Goal: Task Accomplishment & Management: Use online tool/utility

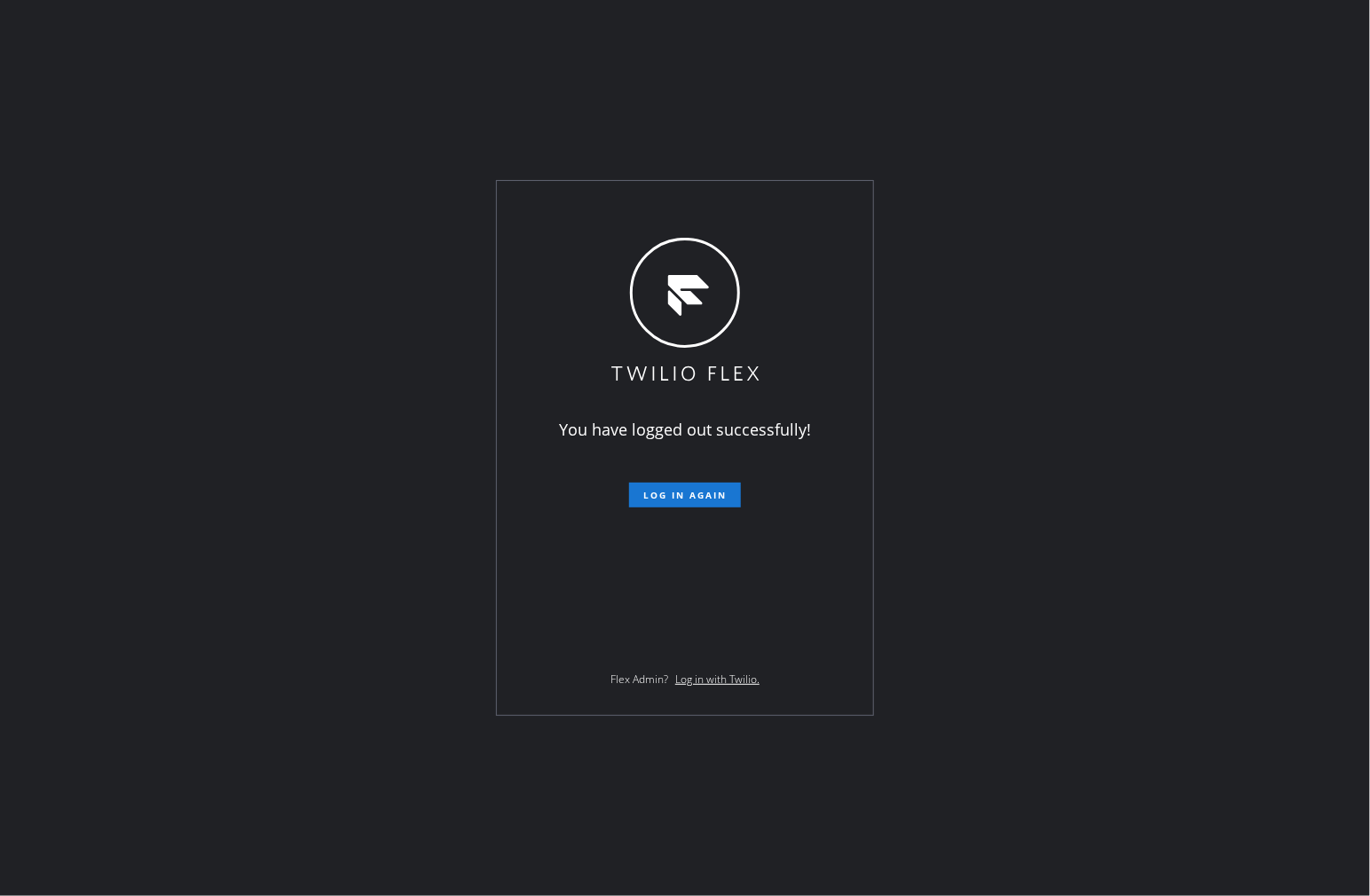
click at [710, 481] on form "Log in again" at bounding box center [685, 487] width 308 height 39
click at [708, 490] on span "Log in again" at bounding box center [685, 495] width 83 height 13
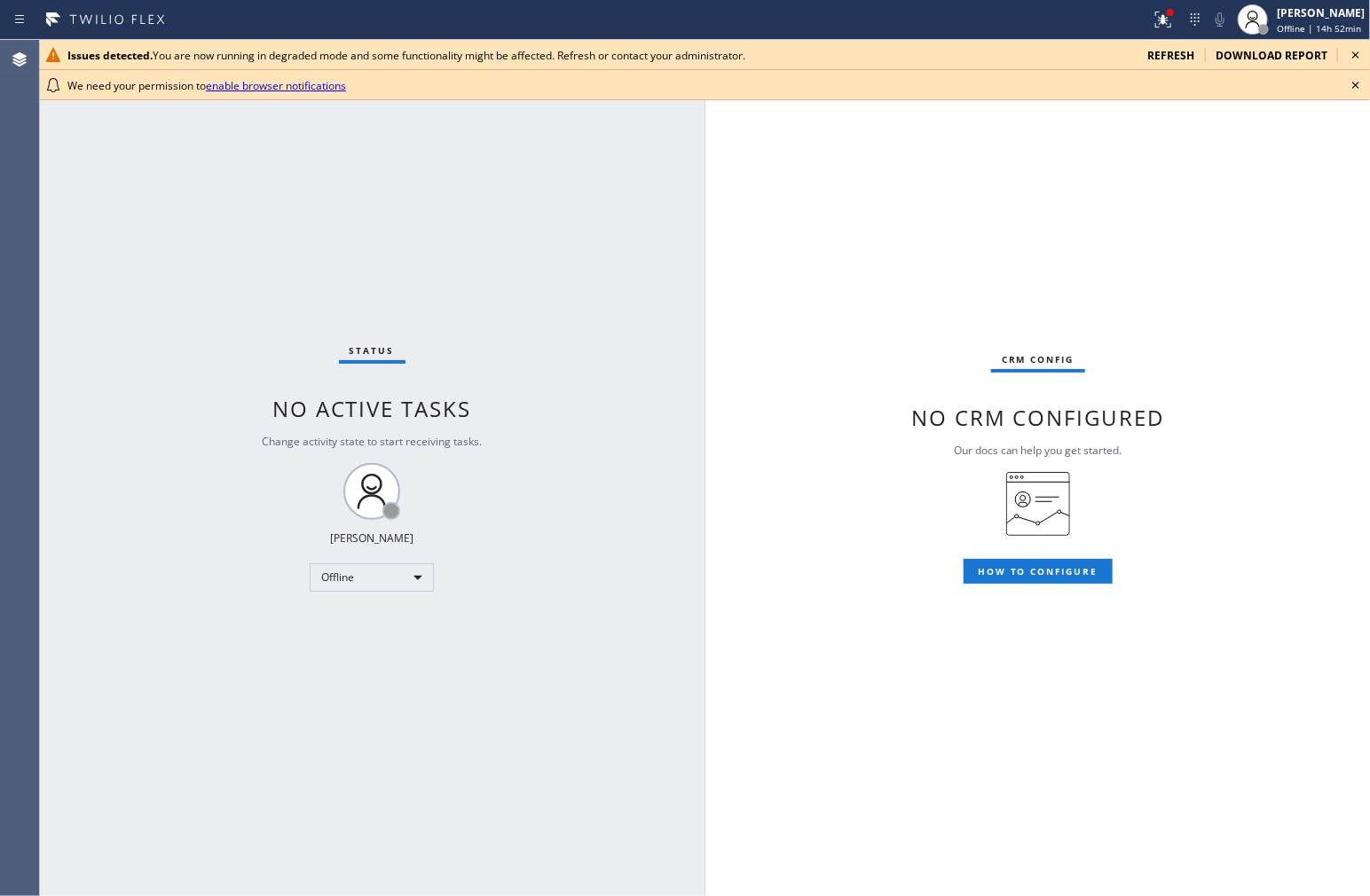
click at [1314, 234] on div "CRM config No CRM configured Our docs can help you get started. HOW TO CONFIGURE" at bounding box center [1037, 467] width 665 height 855
click at [1354, 47] on icon at bounding box center [1356, 55] width 22 height 22
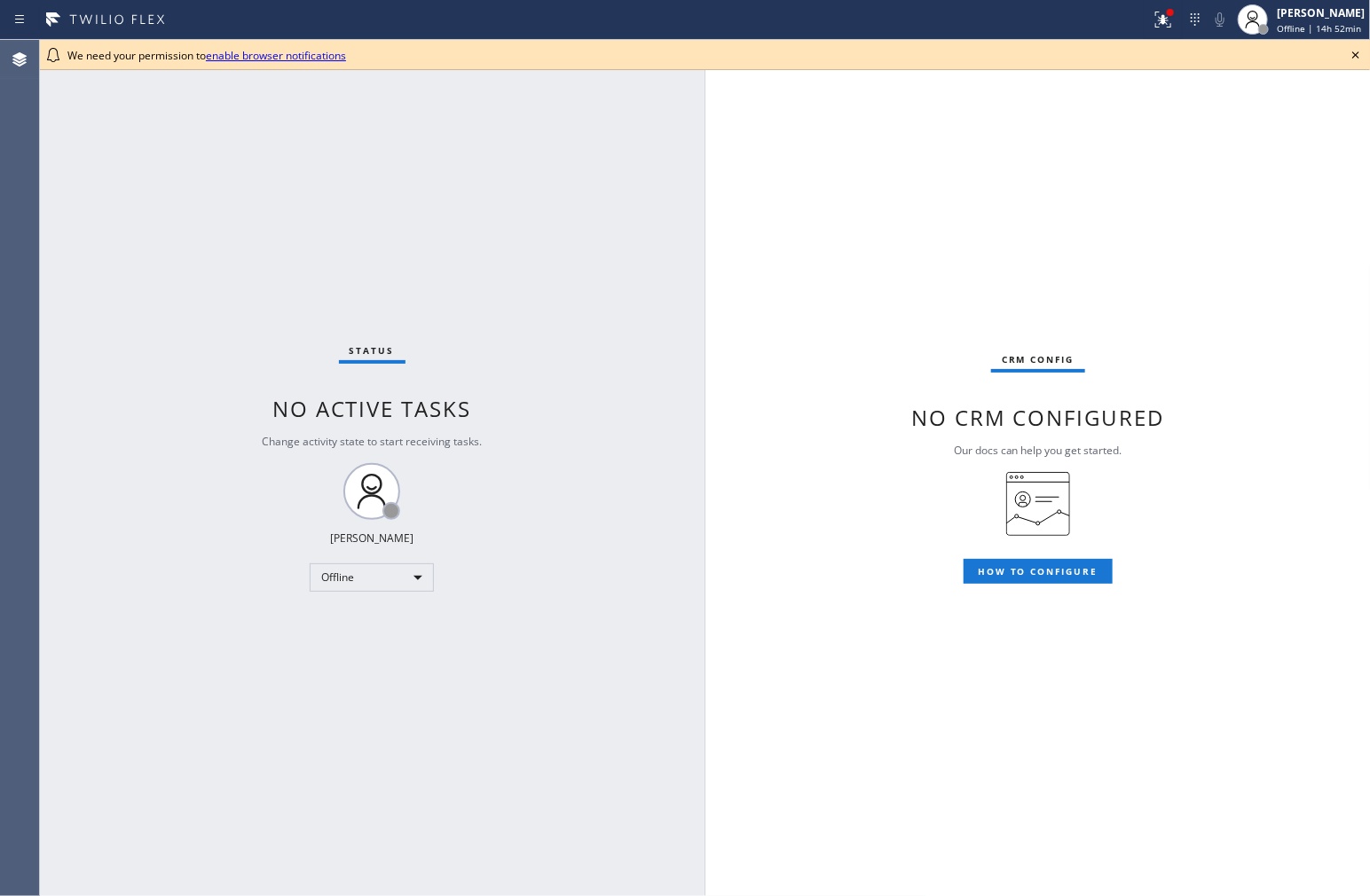
click at [1357, 55] on icon at bounding box center [1356, 55] width 22 height 22
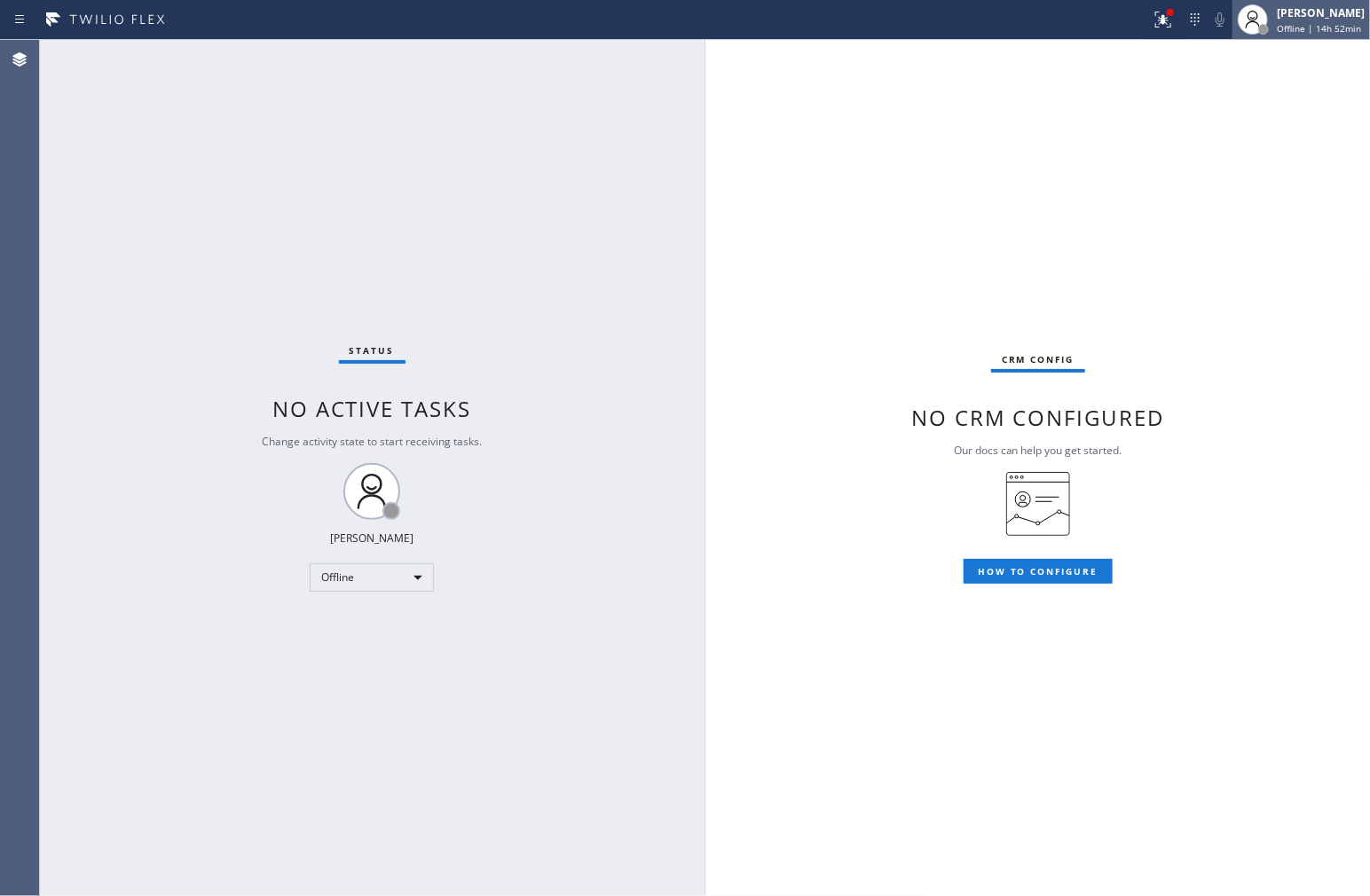
click at [1329, 15] on div "[PERSON_NAME]" at bounding box center [1320, 13] width 87 height 15
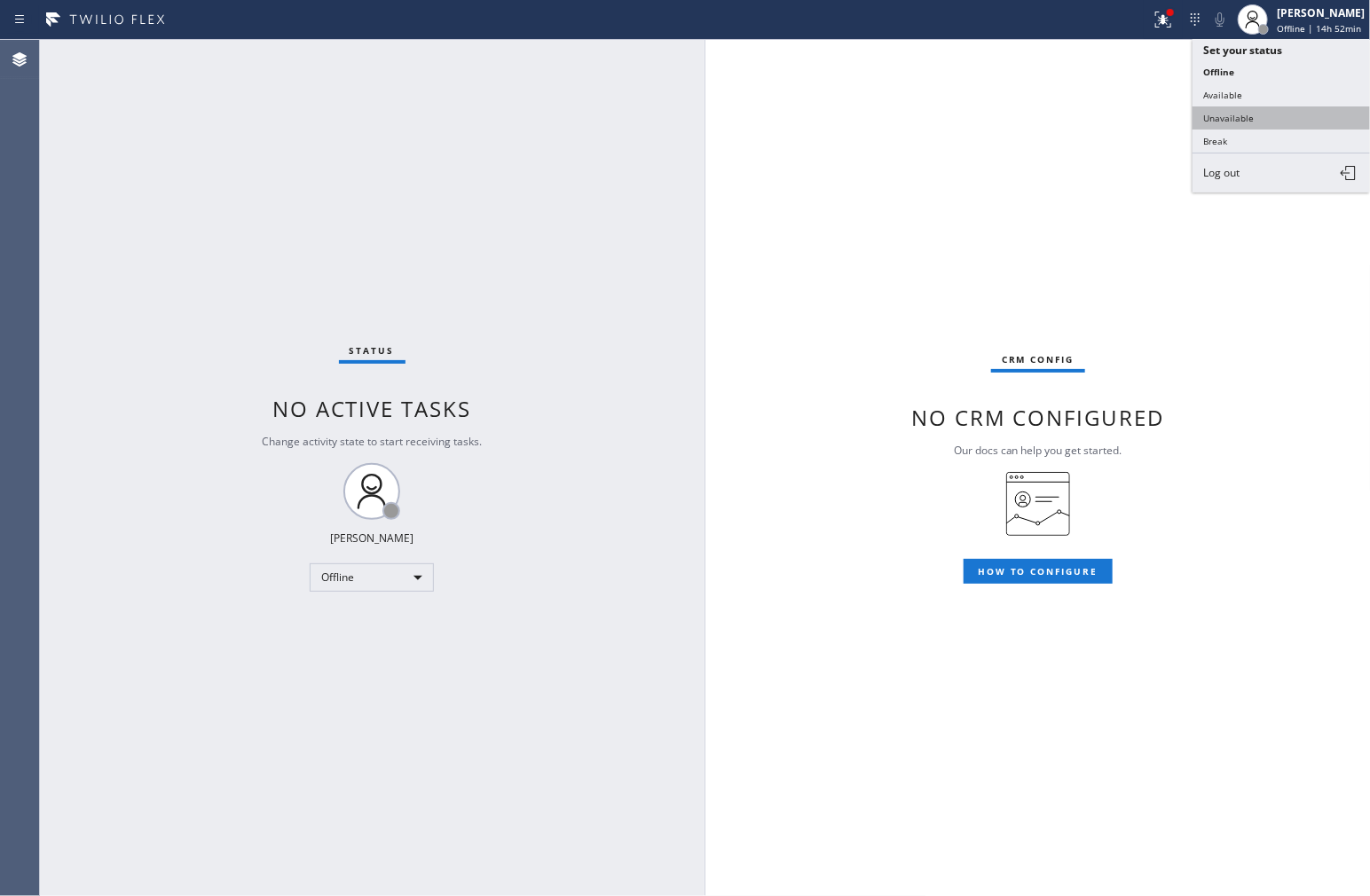
click at [1265, 124] on button "Unavailable" at bounding box center [1281, 118] width 178 height 23
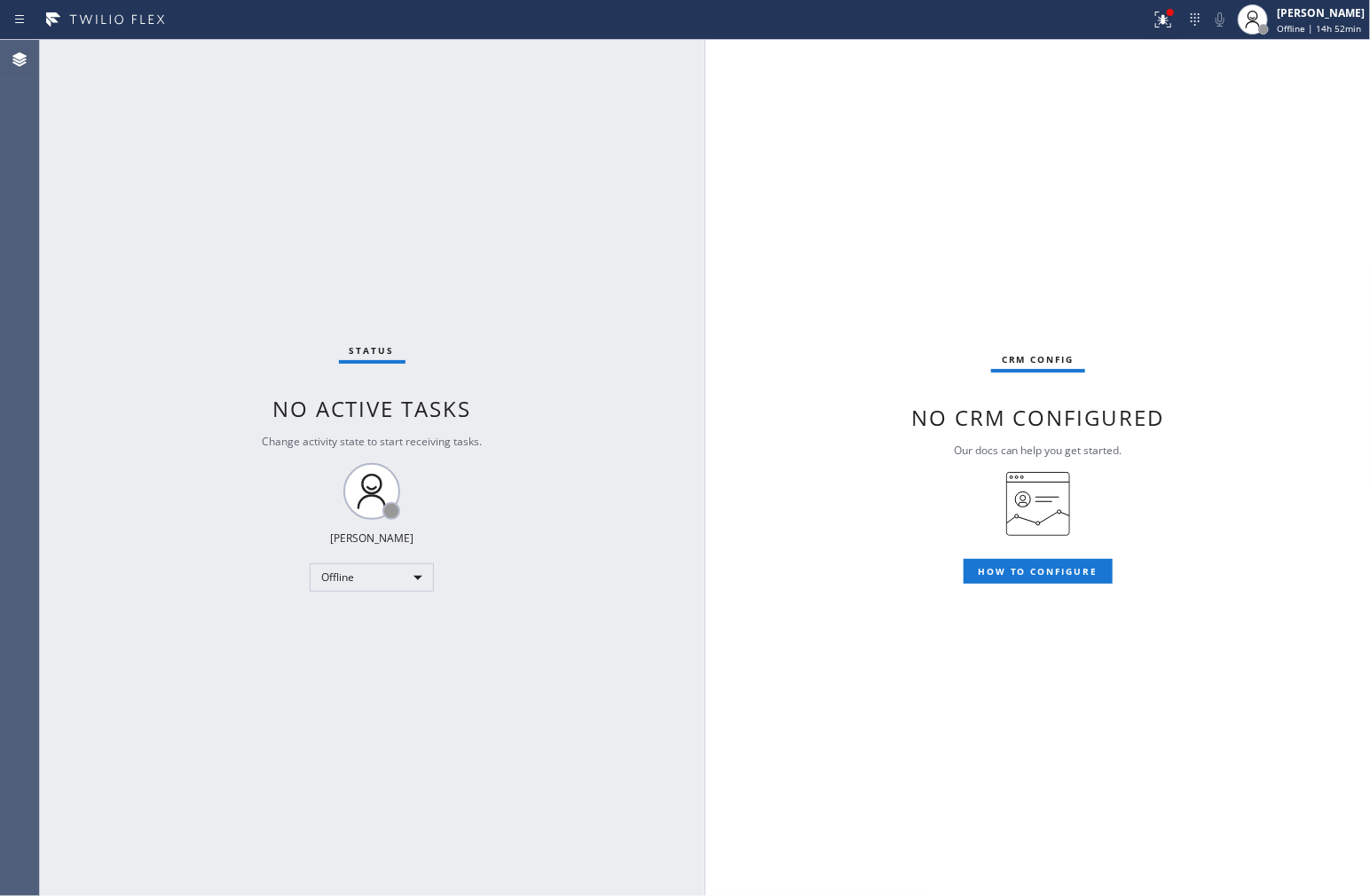
click at [1233, 325] on div "CRM config No CRM configured Our docs can help you get started. HOW TO CONFIGURE" at bounding box center [1037, 467] width 665 height 855
click at [78, 462] on div "Status No active tasks Change activity state to start receiving tasks. Ann Bern…" at bounding box center [372, 467] width 666 height 855
click at [908, 342] on div "CRM config No CRM configured Our docs can help you get started. HOW TO CONFIGURE" at bounding box center [1037, 467] width 665 height 855
click at [866, 468] on div "CRM config No CRM configured Our docs can help you get started. HOW TO CONFIGURE" at bounding box center [1037, 467] width 665 height 855
click at [1114, 170] on div "CRM config No CRM configured Our docs can help you get started. HOW TO CONFIGURE" at bounding box center [1037, 467] width 665 height 855
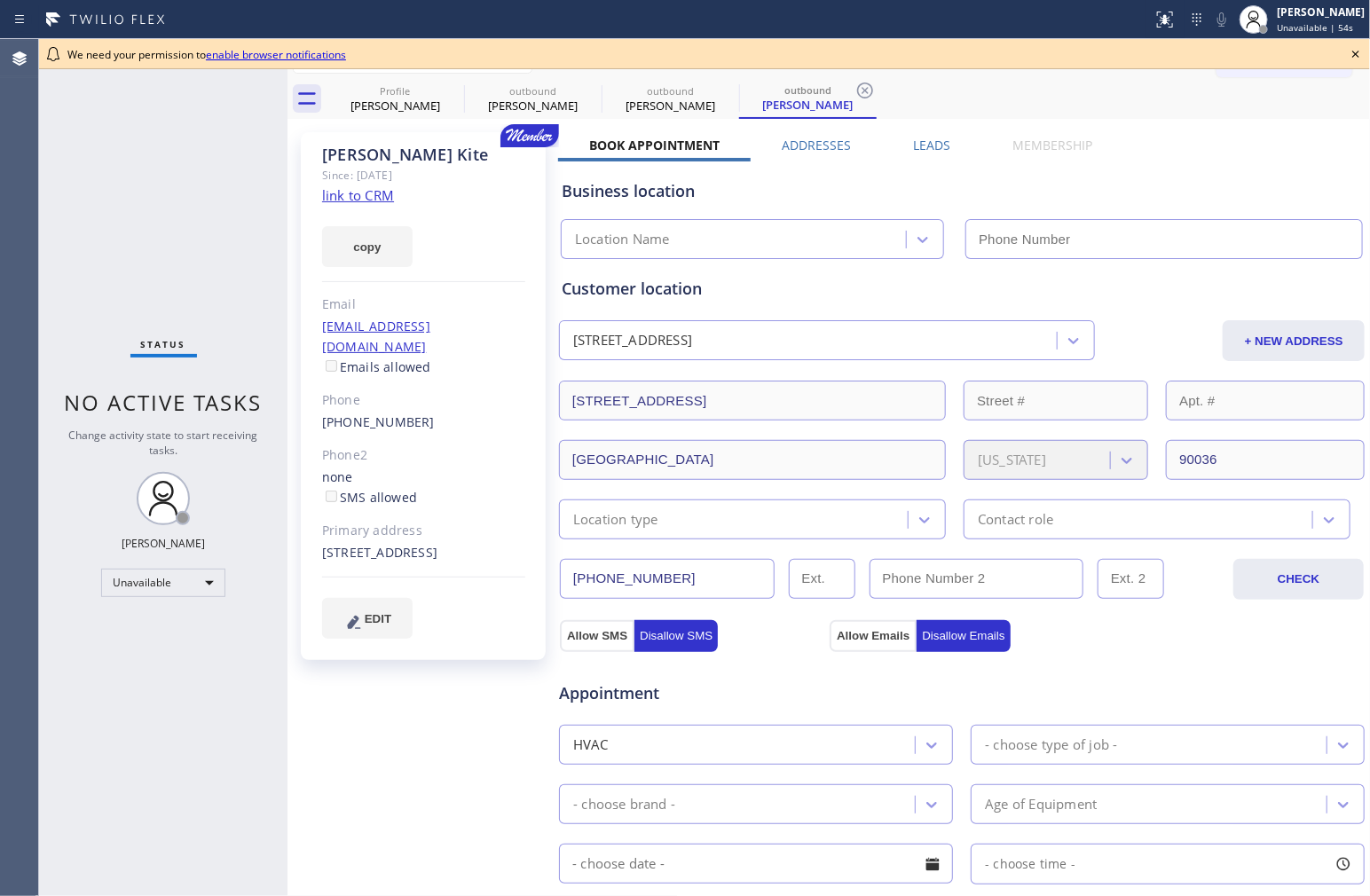
type input "[PHONE_NUMBER]"
click at [1350, 53] on icon at bounding box center [1356, 54] width 22 height 22
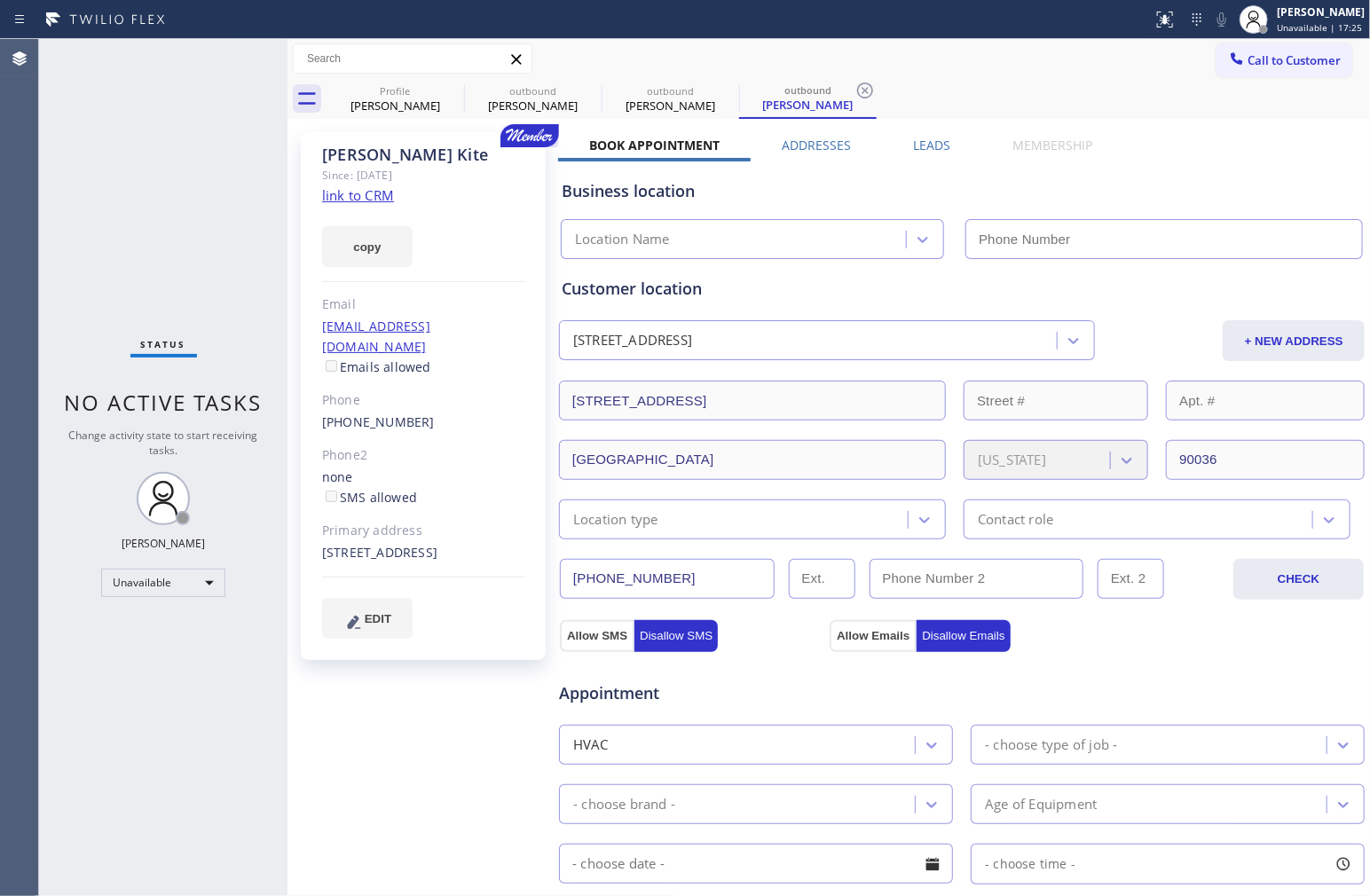
click at [1209, 206] on div "Business location Location Name" at bounding box center [961, 210] width 807 height 97
click at [1229, 690] on div "Appointment" at bounding box center [961, 682] width 809 height 45
click at [1196, 652] on div "Appointment HVAC - choose type of job - - choose brand - Age of Equipment - cho…" at bounding box center [961, 821] width 807 height 341
click at [803, 281] on div "Customer location" at bounding box center [961, 288] width 800 height 24
click at [305, 796] on div "[PERSON_NAME] Since: [DATE] link to CRM copy Email [EMAIL_ADDRESS][DOMAIN_NAME]…" at bounding box center [425, 716] width 266 height 1184
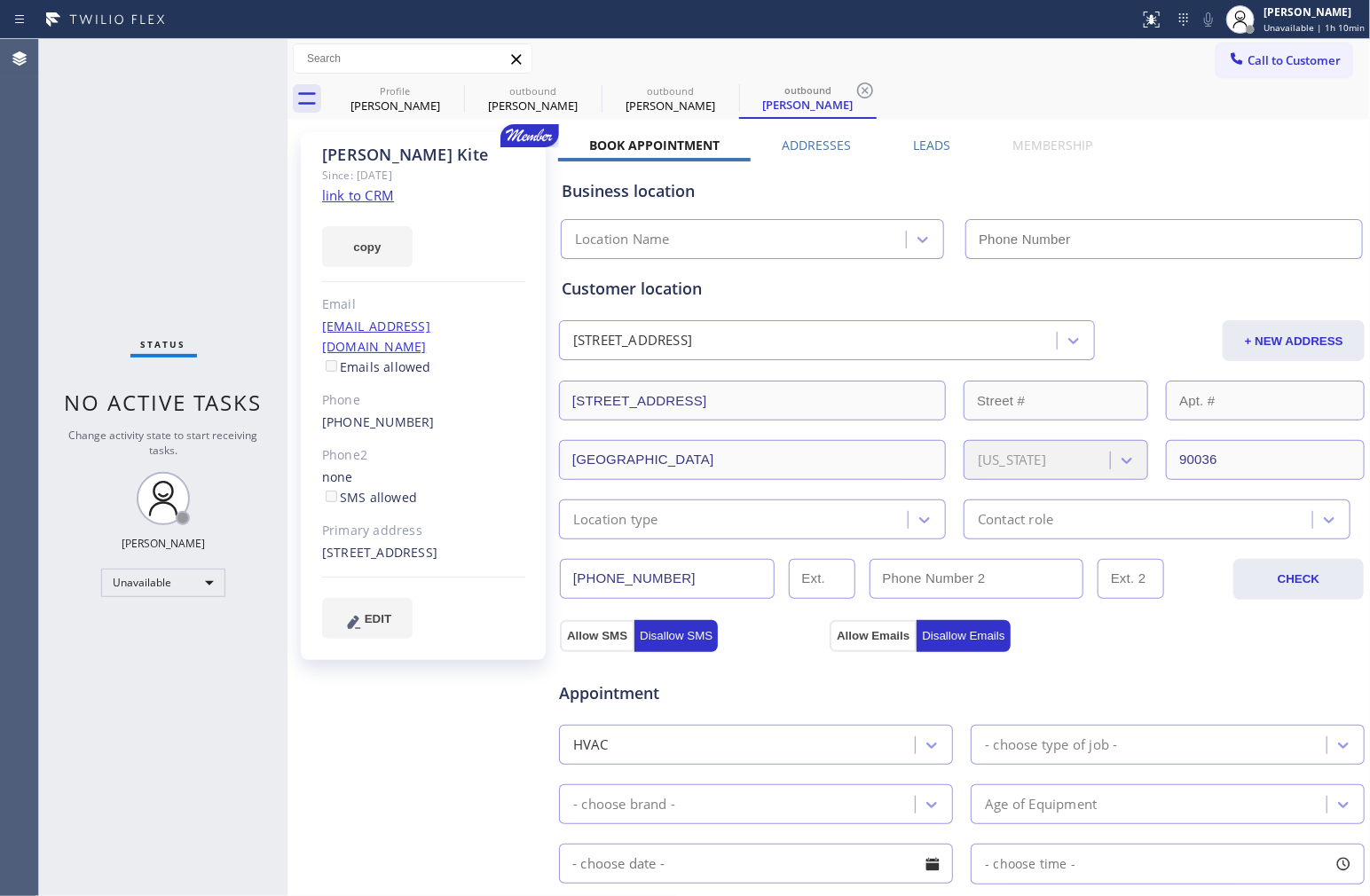
click at [361, 197] on link "link to CRM" at bounding box center [358, 196] width 72 height 18
